Goal: Find specific page/section: Find specific page/section

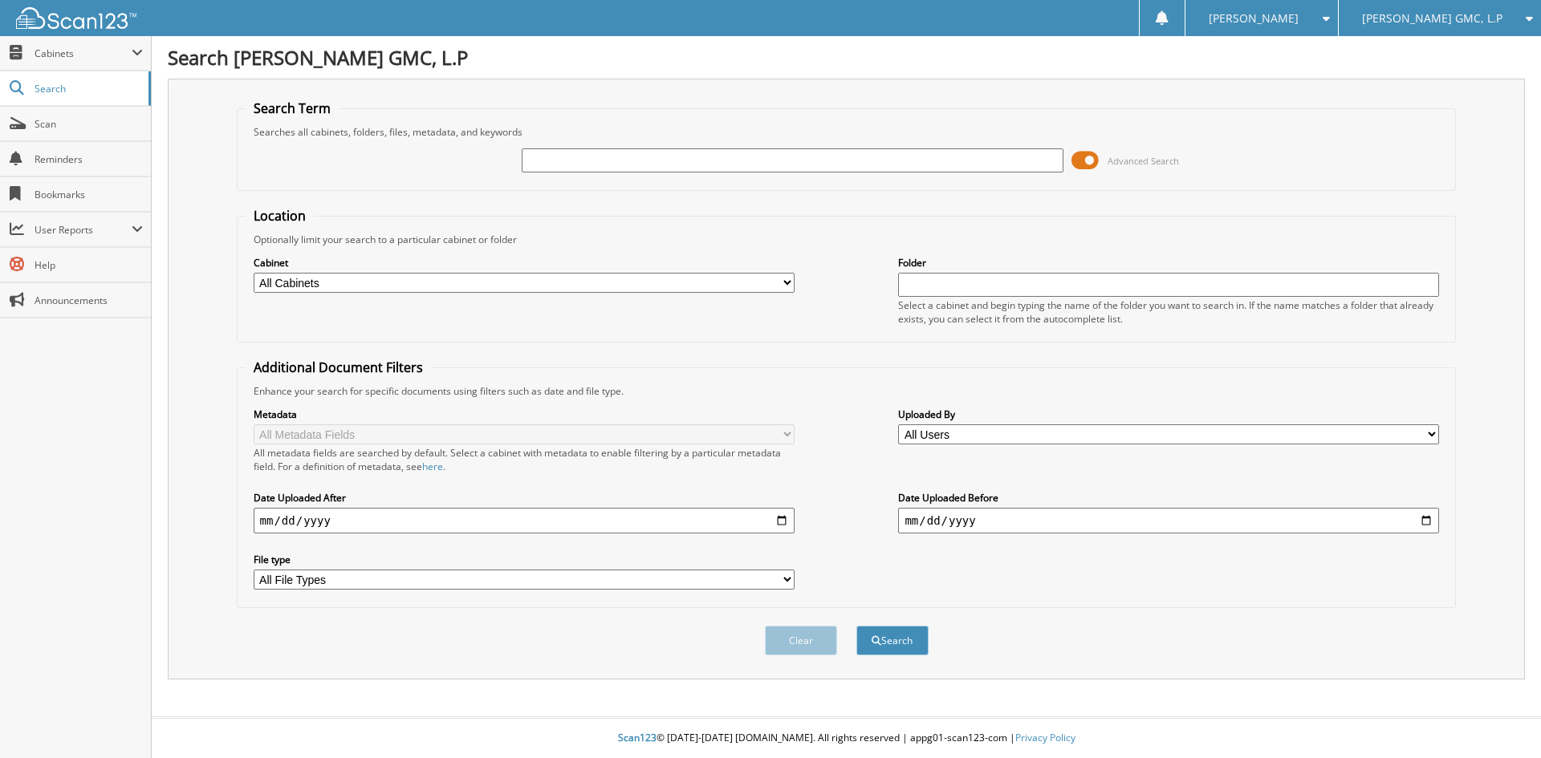
click at [622, 152] on input "text" at bounding box center [792, 160] width 541 height 24
type input "ru108140"
click at [856, 626] on button "Search" at bounding box center [892, 641] width 72 height 30
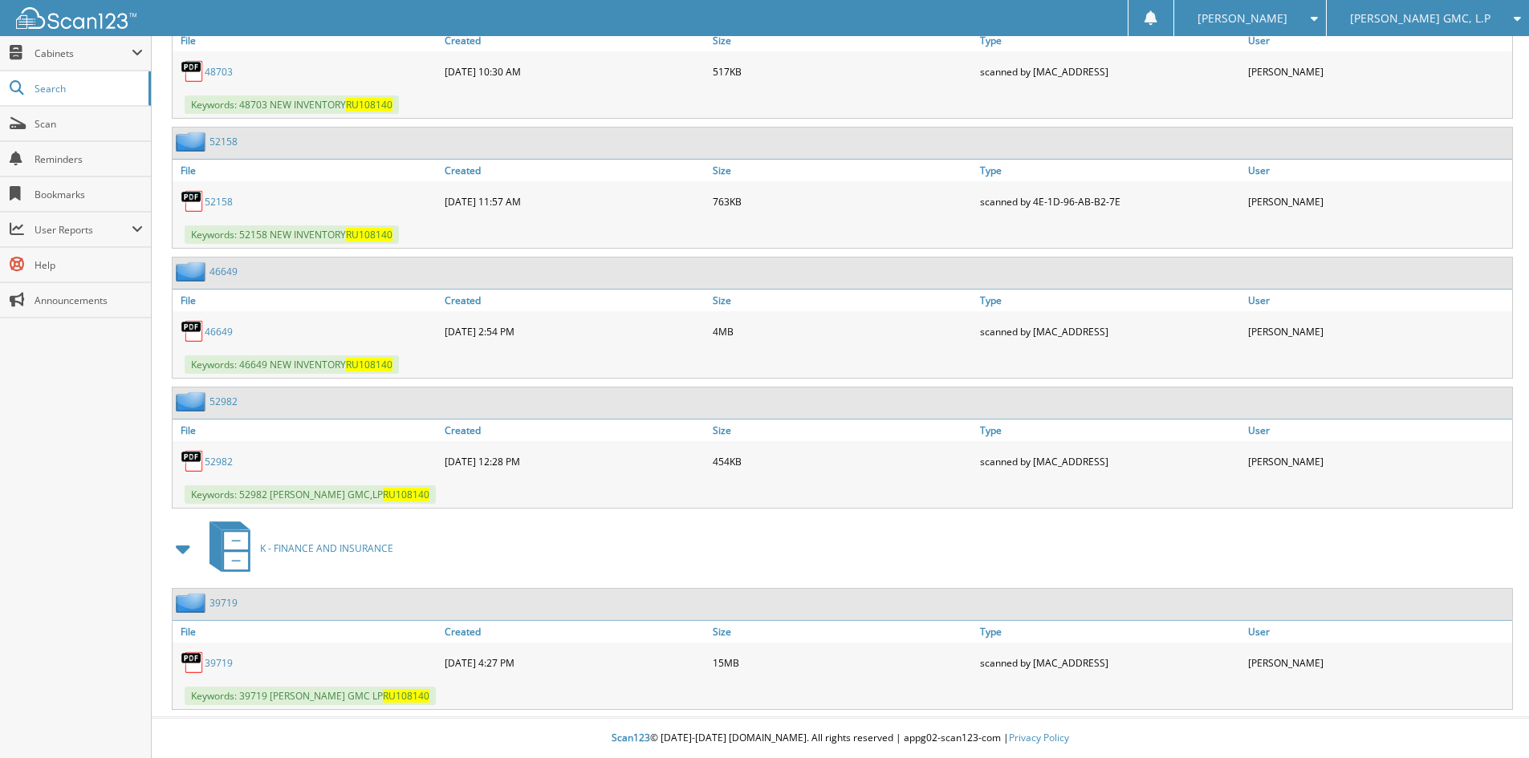
scroll to position [1209, 0]
click at [225, 659] on link "39719" at bounding box center [219, 663] width 28 height 14
